Goal: Information Seeking & Learning: Learn about a topic

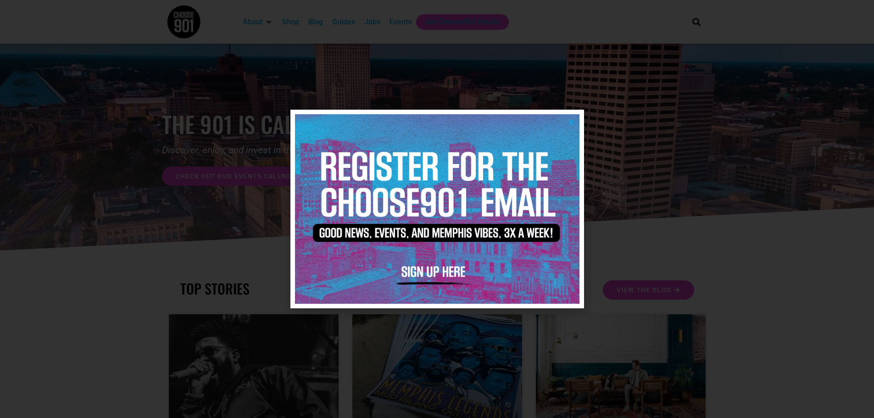
click at [569, 119] on icon "Close" at bounding box center [571, 122] width 7 height 7
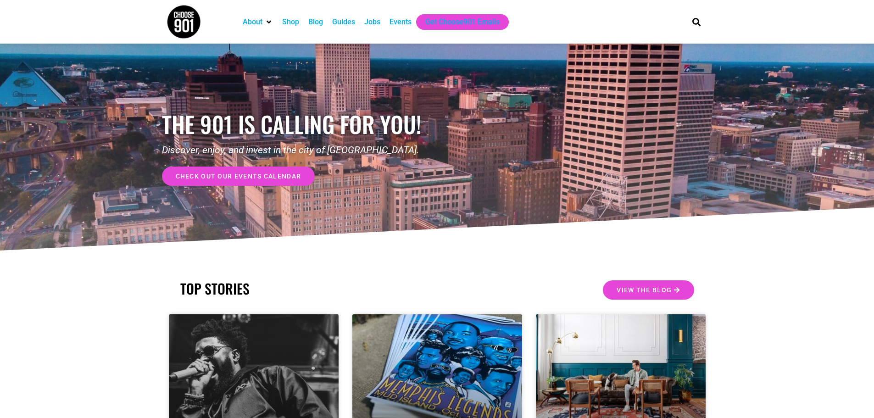
click at [401, 22] on div "Events" at bounding box center [401, 22] width 22 height 11
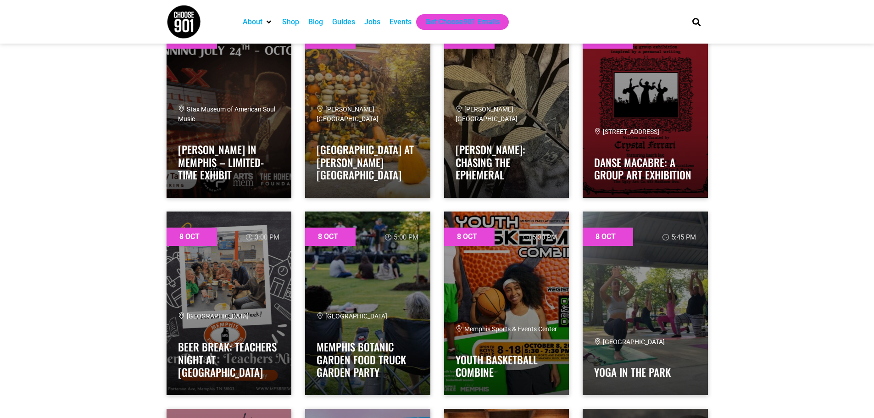
scroll to position [597, 0]
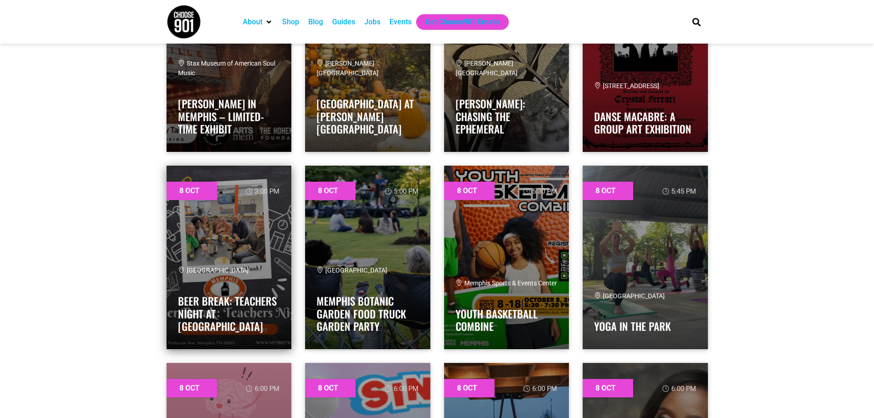
click at [209, 255] on link at bounding box center [229, 258] width 125 height 184
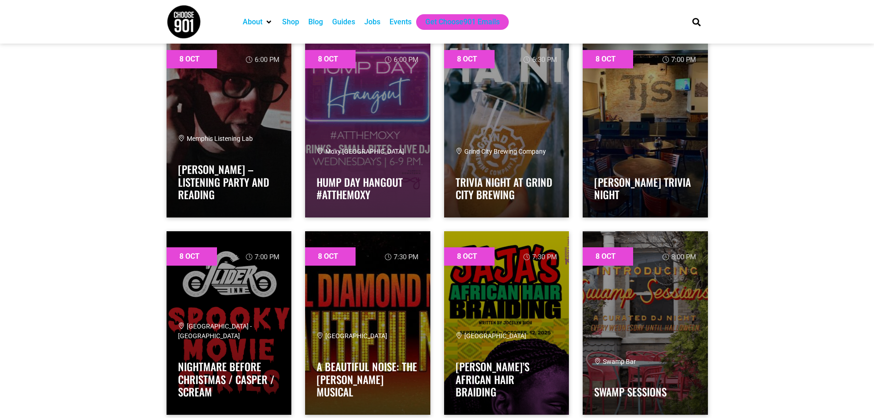
scroll to position [1148, 0]
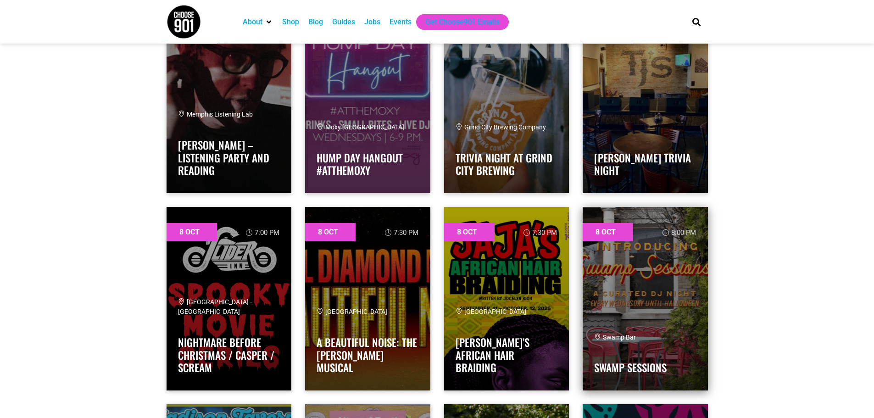
click at [645, 287] on link at bounding box center [645, 299] width 125 height 184
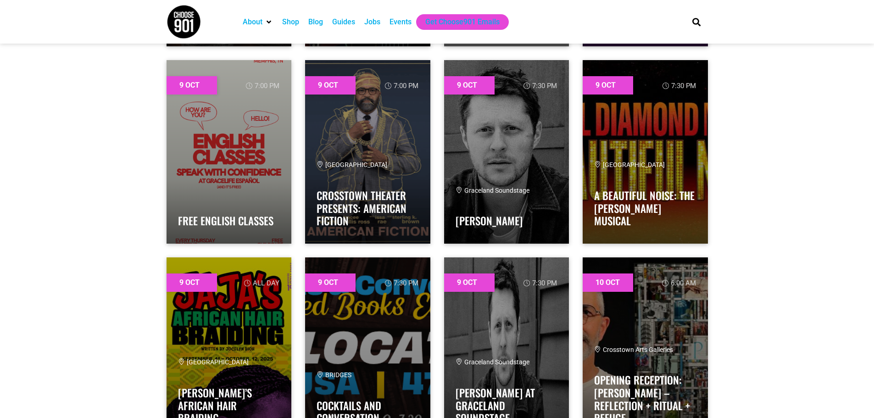
scroll to position [2525, 0]
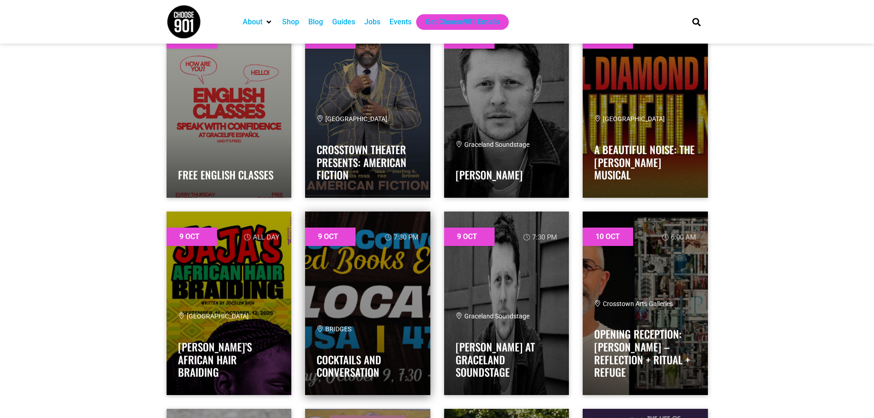
click at [395, 309] on link at bounding box center [367, 304] width 125 height 184
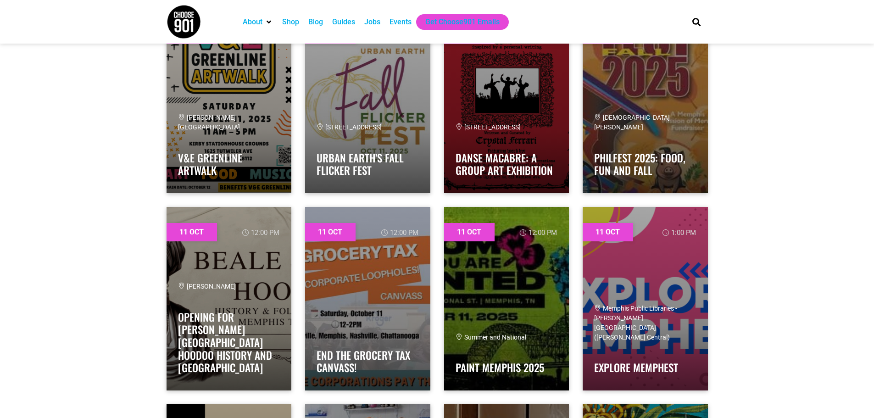
scroll to position [5187, 0]
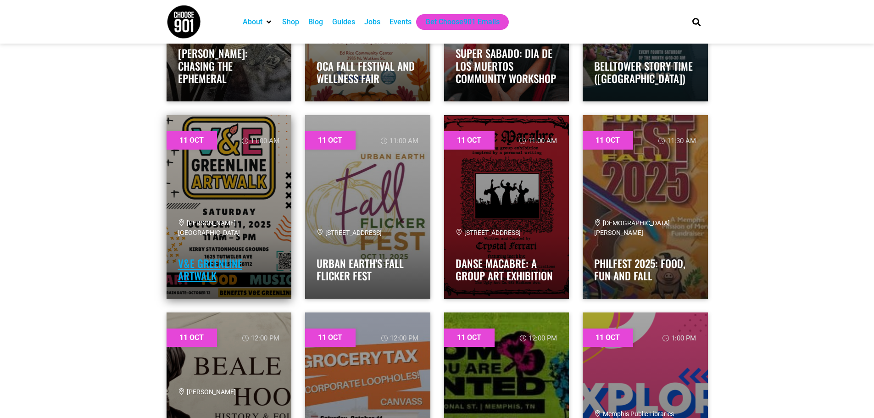
click at [208, 271] on link "V&E Greenline Artwalk" at bounding box center [210, 270] width 64 height 28
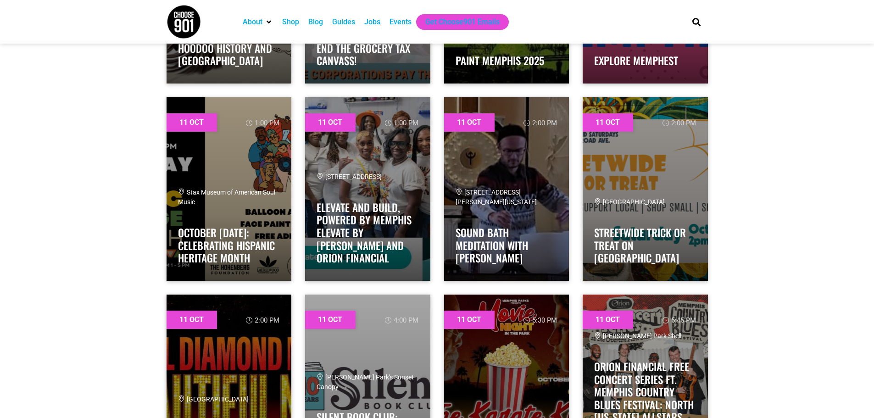
scroll to position [5600, 0]
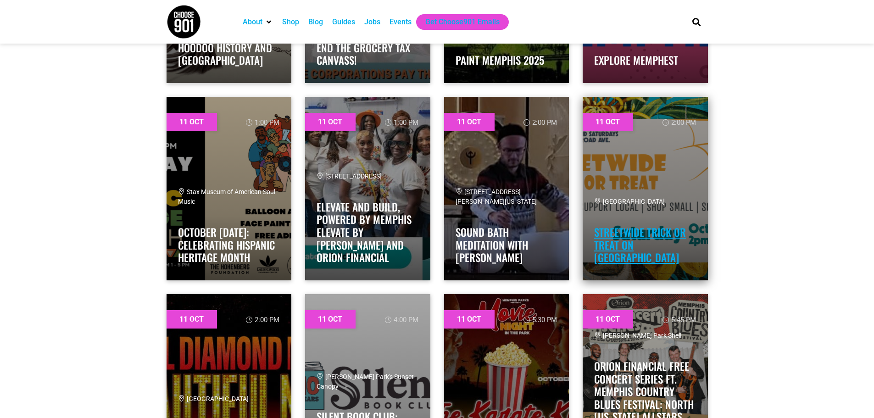
click at [645, 247] on link "Streetwide Trick or Treat on Broad Ave" at bounding box center [640, 244] width 92 height 41
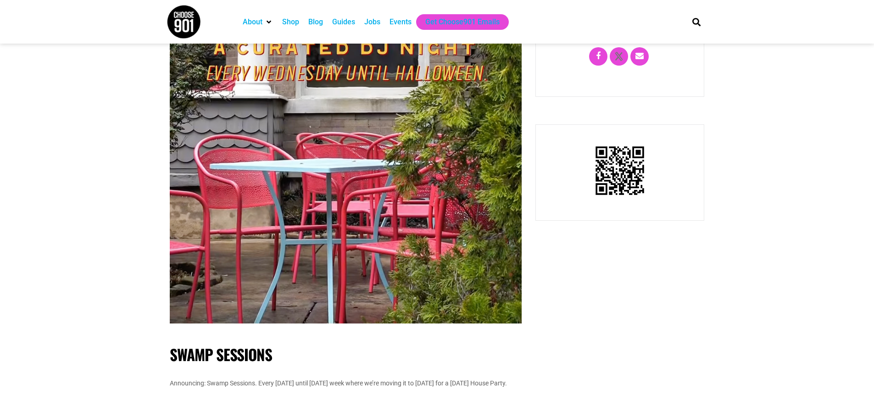
scroll to position [40, 0]
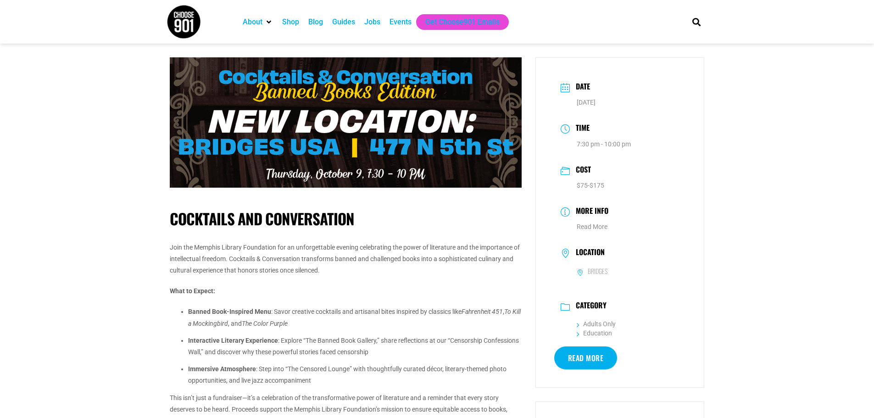
click at [594, 354] on link "Read More" at bounding box center [586, 358] width 63 height 23
